Goal: Task Accomplishment & Management: Manage account settings

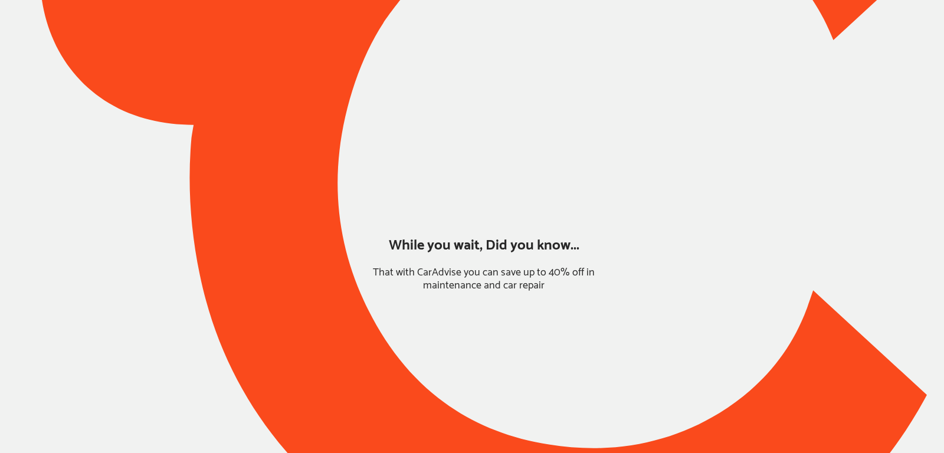
type input "*****"
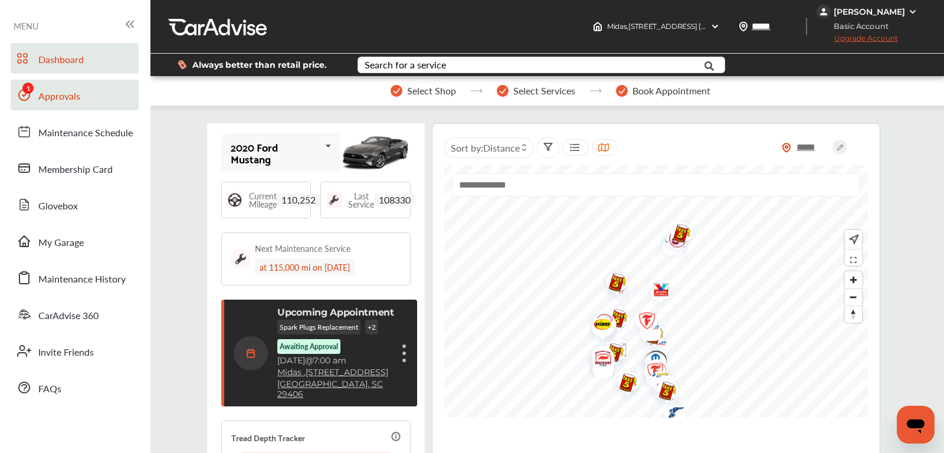
click at [70, 96] on span "Approvals" at bounding box center [59, 96] width 42 height 15
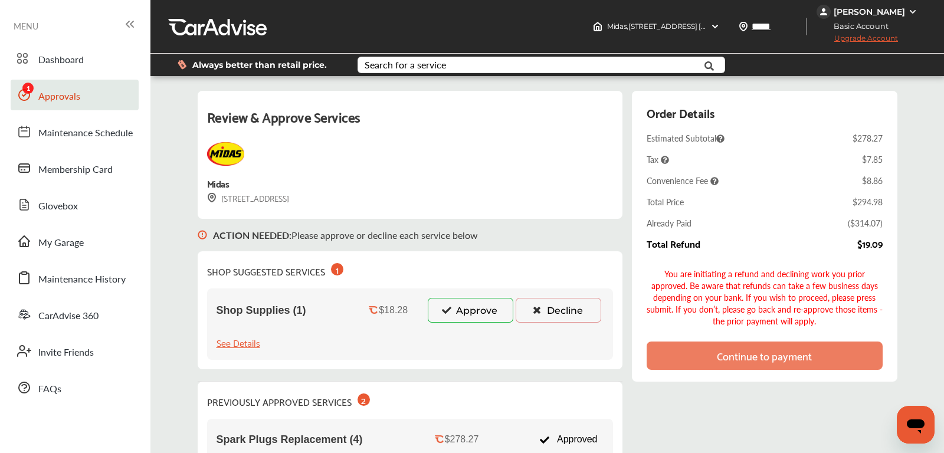
click at [451, 309] on icon at bounding box center [446, 310] width 11 height 8
click at [464, 317] on button "Approve" at bounding box center [471, 310] width 86 height 25
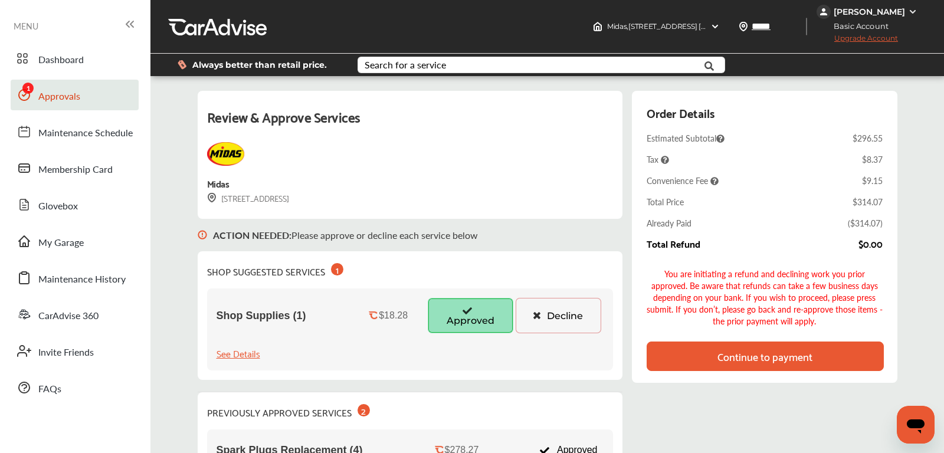
click at [820, 351] on div "Continue to payment" at bounding box center [764, 356] width 237 height 29
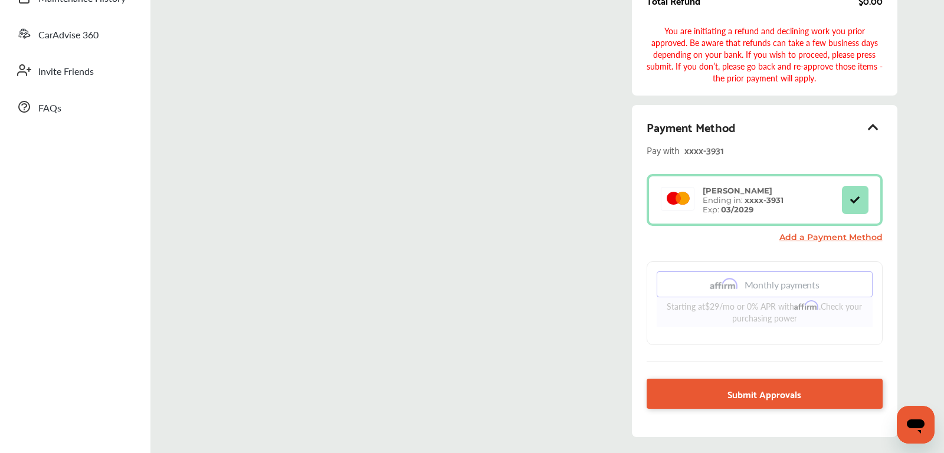
scroll to position [314, 0]
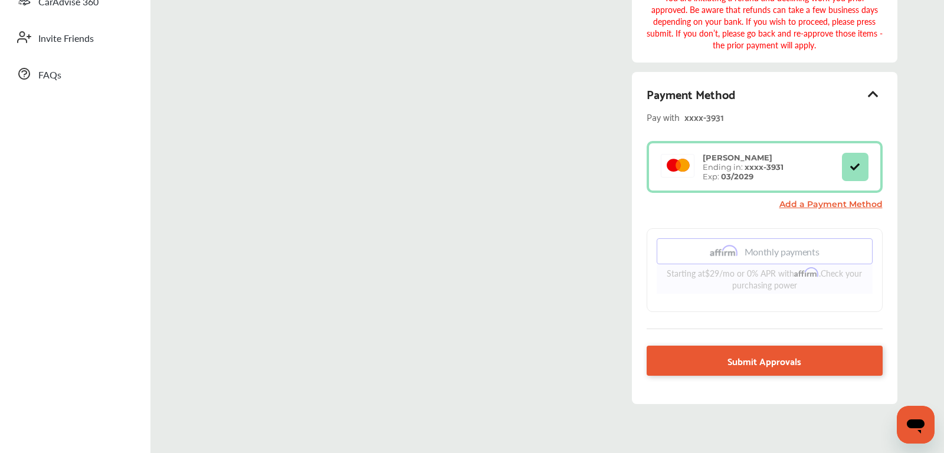
click at [754, 372] on div "Payment Method Pay with xxxx- 3931 Awnah [PERSON_NAME] Ending in: xxxx- 3931 Ex…" at bounding box center [764, 238] width 265 height 332
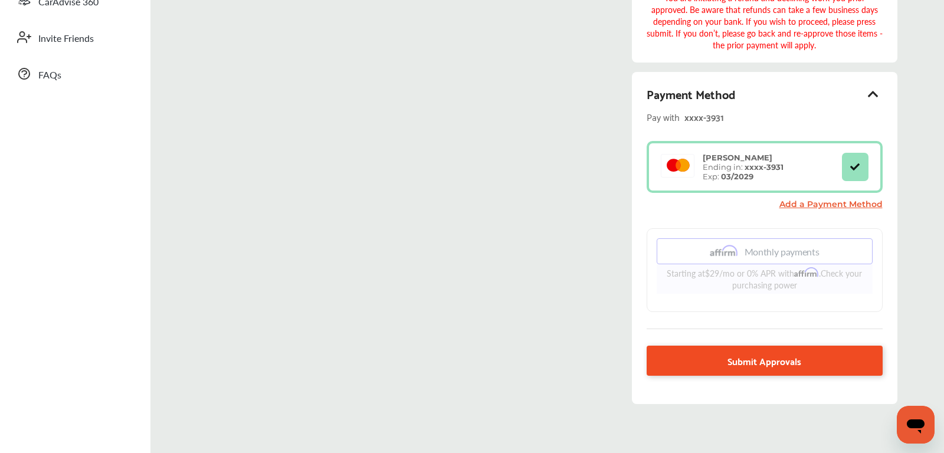
click at [754, 366] on link "Submit Approvals" at bounding box center [764, 361] width 236 height 30
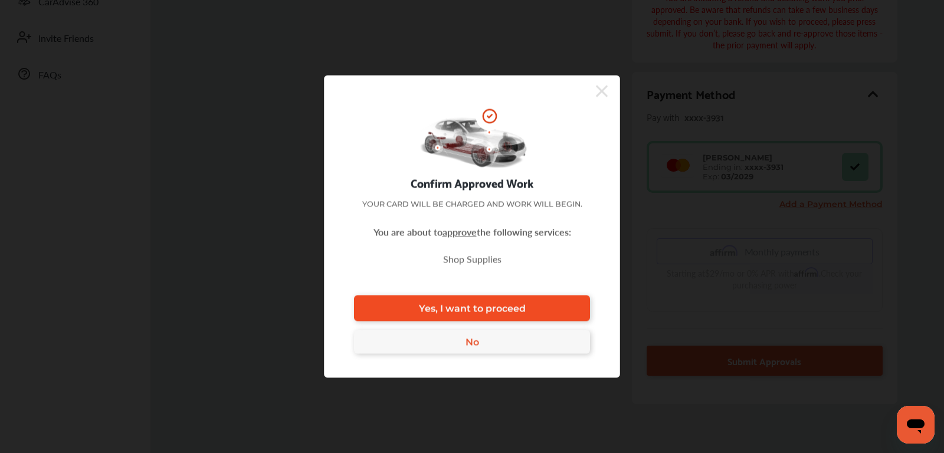
click at [523, 305] on span "Yes, I want to proceed" at bounding box center [472, 308] width 107 height 11
